Goal: Task Accomplishment & Management: Use online tool/utility

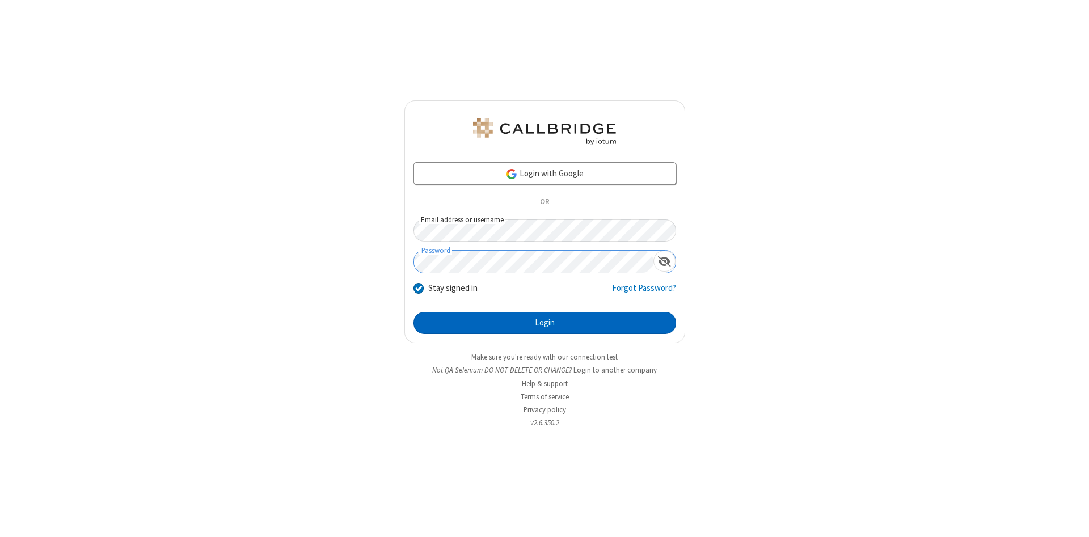
click at [544, 323] on button "Login" at bounding box center [544, 323] width 263 height 23
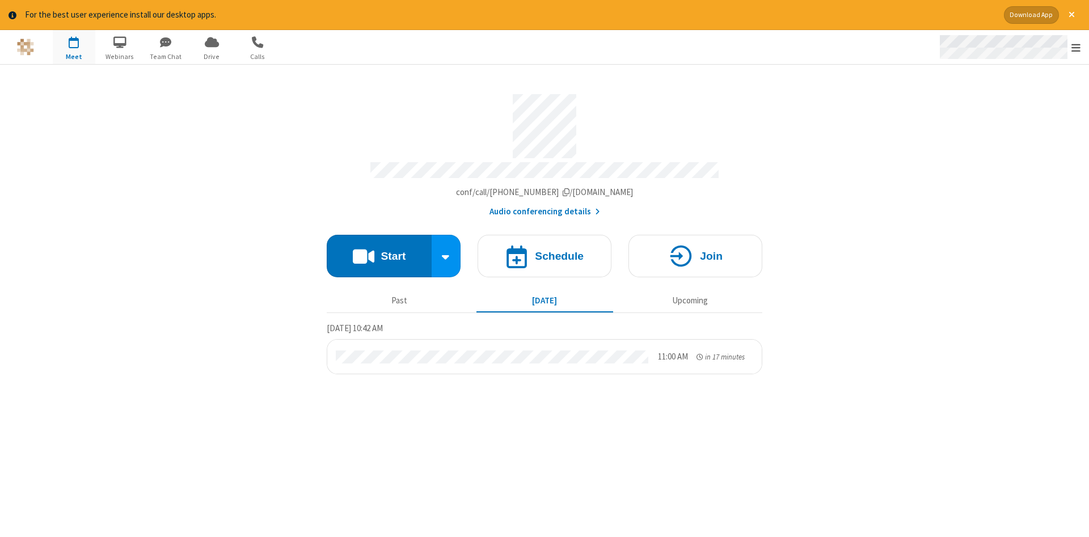
click at [1076, 48] on span "Open menu" at bounding box center [1075, 47] width 9 height 11
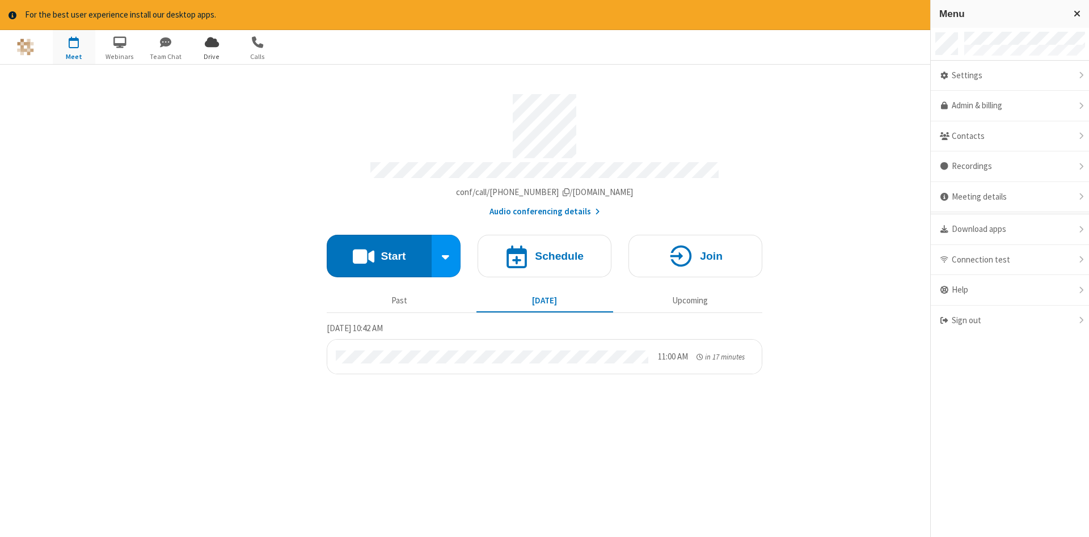
click at [212, 56] on span "Drive" at bounding box center [212, 57] width 43 height 10
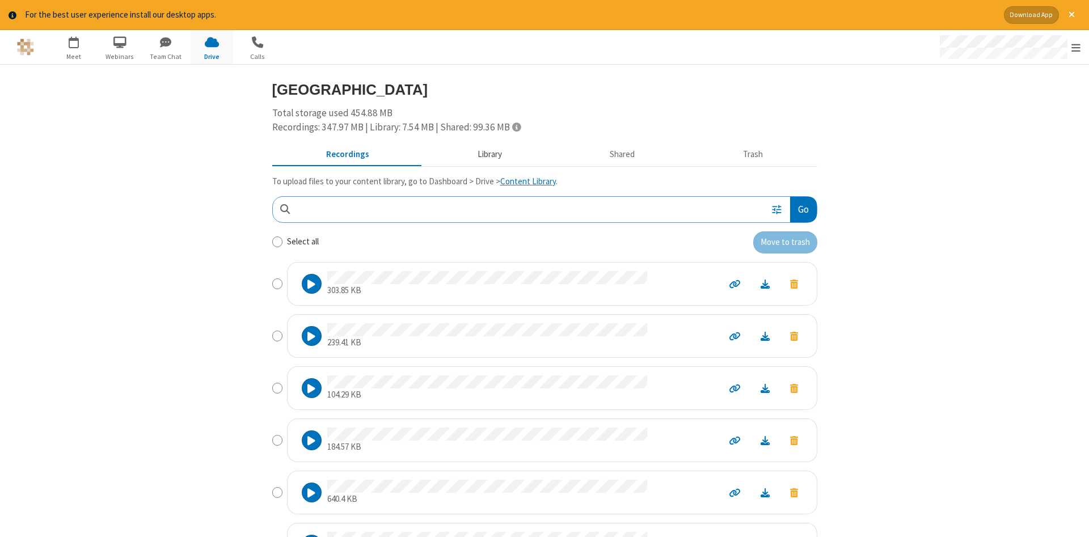
click at [488, 154] on button "Library" at bounding box center [489, 154] width 133 height 22
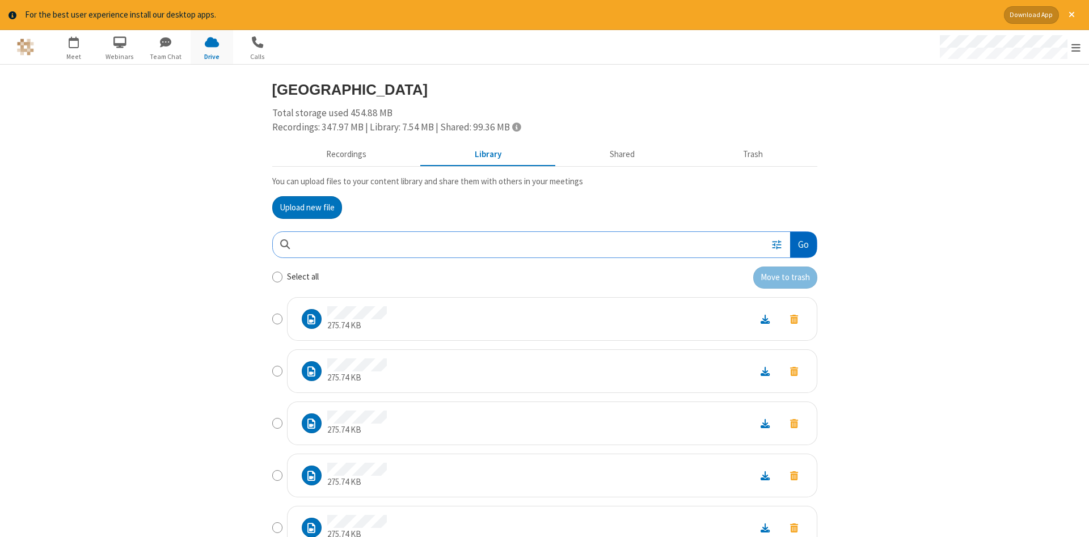
click at [802, 244] on button "Go" at bounding box center [803, 245] width 26 height 26
click at [307, 207] on button "Upload new file" at bounding box center [307, 207] width 70 height 23
